Goal: Information Seeking & Learning: Learn about a topic

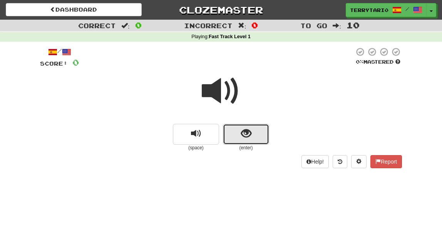
click at [250, 136] on span "show sentence" at bounding box center [246, 133] width 10 height 10
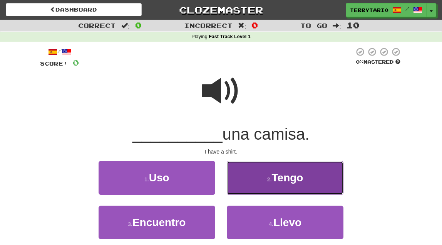
click at [286, 170] on button "2 . Tengo" at bounding box center [285, 178] width 117 height 34
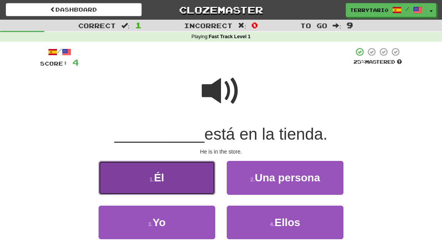
click at [191, 167] on button "1 . Él" at bounding box center [157, 178] width 117 height 34
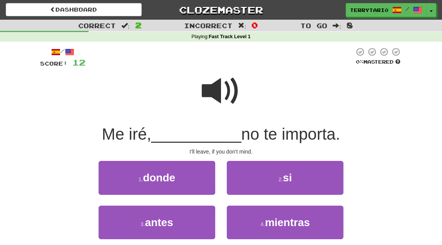
click at [218, 93] on span at bounding box center [221, 91] width 39 height 39
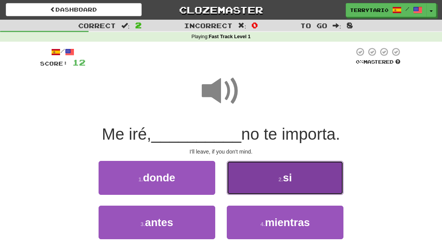
click at [284, 181] on span "si" at bounding box center [287, 177] width 9 height 12
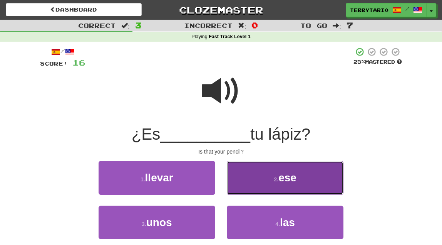
click at [316, 173] on button "2 . ese" at bounding box center [285, 178] width 117 height 34
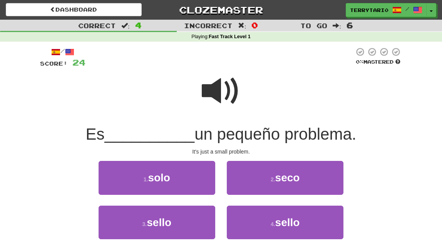
click at [217, 90] on span at bounding box center [221, 91] width 39 height 39
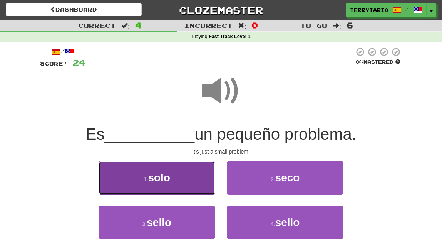
click at [176, 174] on button "1 . solo" at bounding box center [157, 178] width 117 height 34
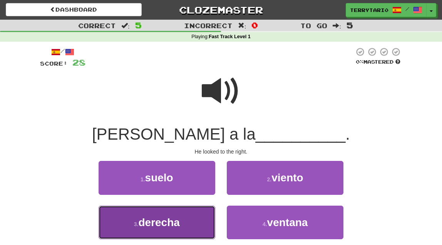
click at [200, 223] on button "3 . derecha" at bounding box center [157, 222] width 117 height 34
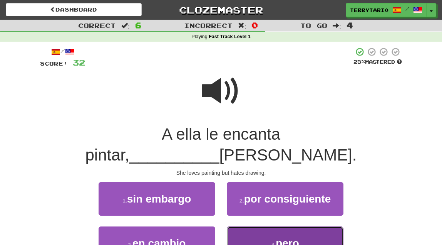
click at [303, 226] on button "4 . pero" at bounding box center [285, 243] width 117 height 34
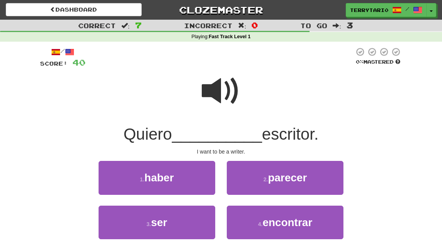
click at [219, 79] on span at bounding box center [221, 91] width 39 height 39
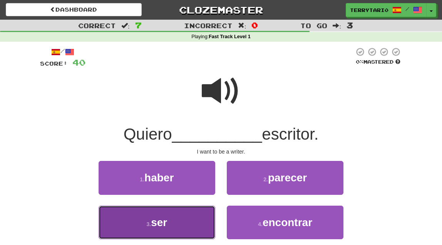
click at [173, 224] on button "3 . ser" at bounding box center [157, 222] width 117 height 34
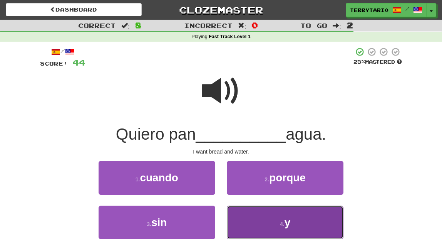
click at [295, 223] on button "4 . y" at bounding box center [285, 222] width 117 height 34
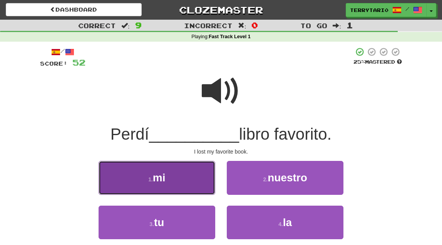
click at [167, 174] on button "1 . mi" at bounding box center [157, 178] width 117 height 34
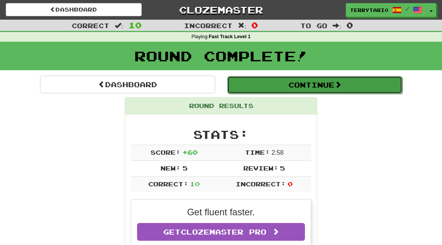
click at [302, 91] on button "Continue" at bounding box center [314, 85] width 175 height 18
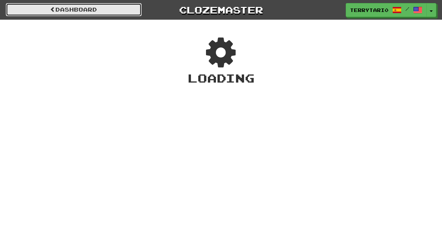
click at [79, 7] on link "Dashboard" at bounding box center [74, 9] width 136 height 13
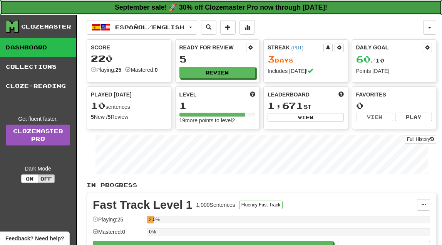
click at [79, 7] on link "September sale! 🚀 30% off Clozemaster Pro now through [DATE]!" at bounding box center [221, 7] width 442 height 15
